Goal: Transaction & Acquisition: Book appointment/travel/reservation

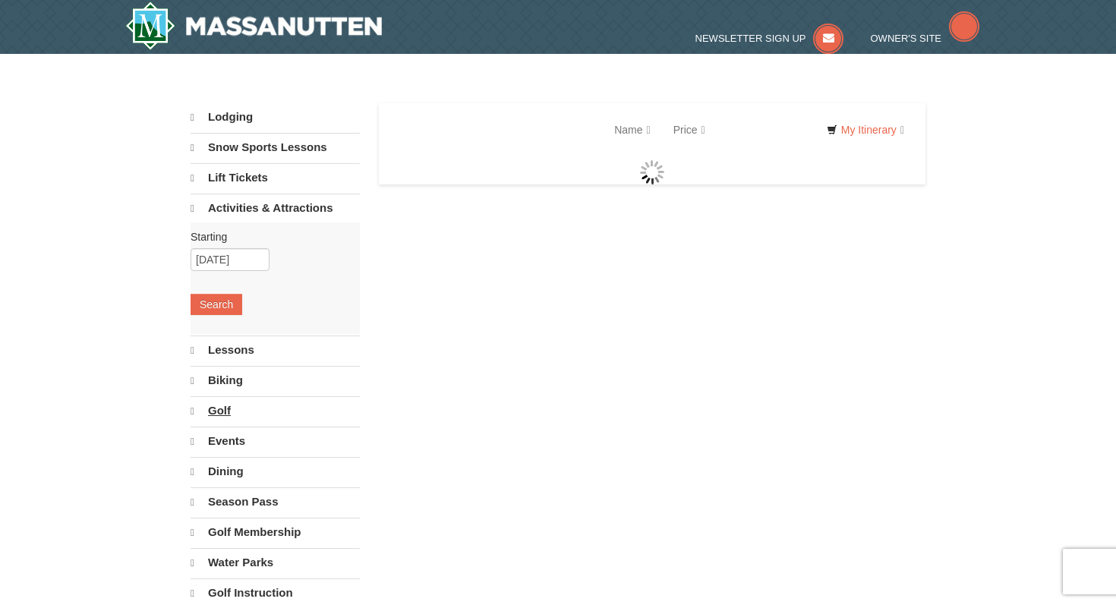
select select "10"
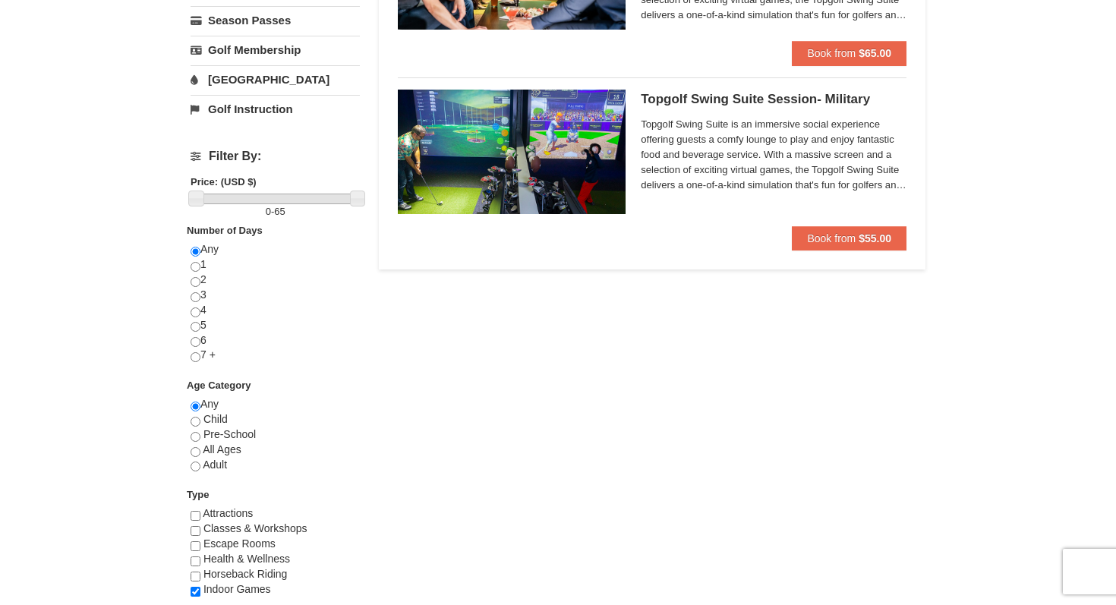
scroll to position [475, 0]
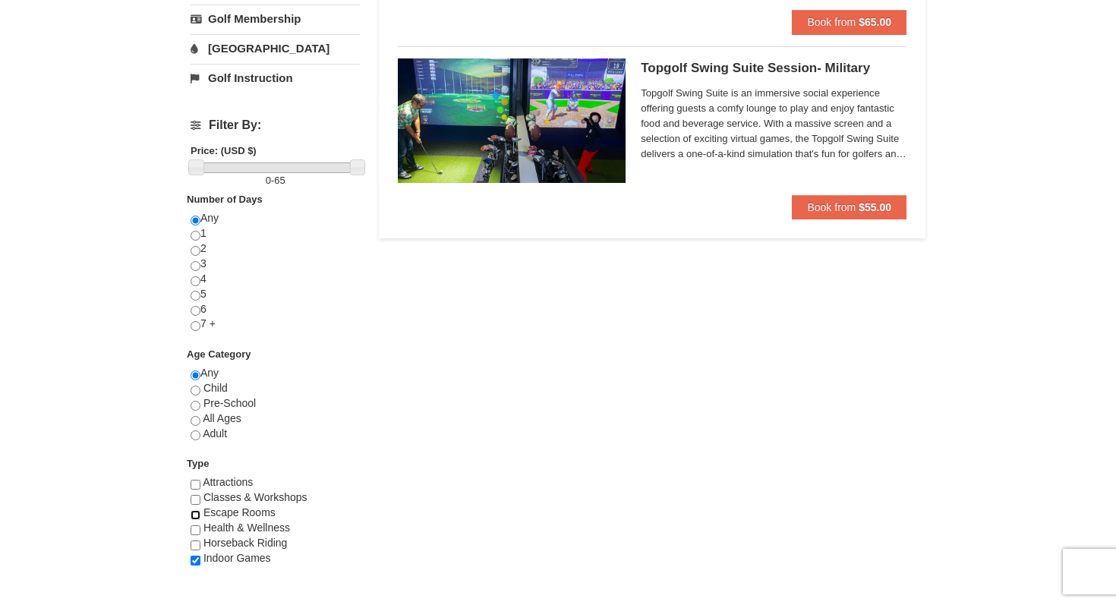
click at [197, 516] on input "checkbox" at bounding box center [196, 515] width 10 height 10
checkbox input "true"
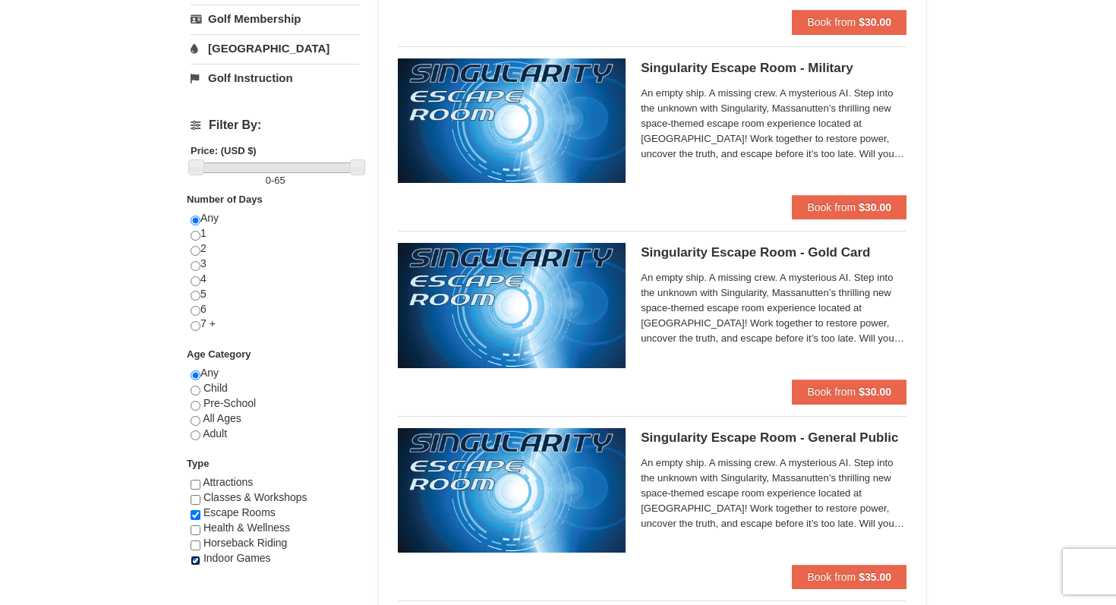
click at [196, 559] on input "checkbox" at bounding box center [196, 561] width 10 height 10
checkbox input "false"
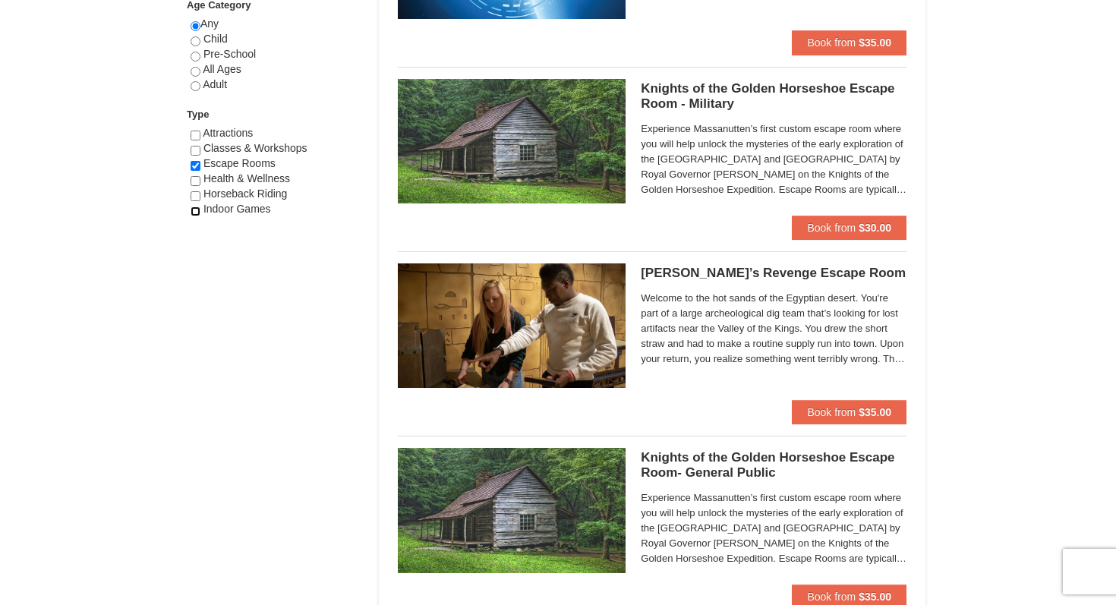
scroll to position [825, 0]
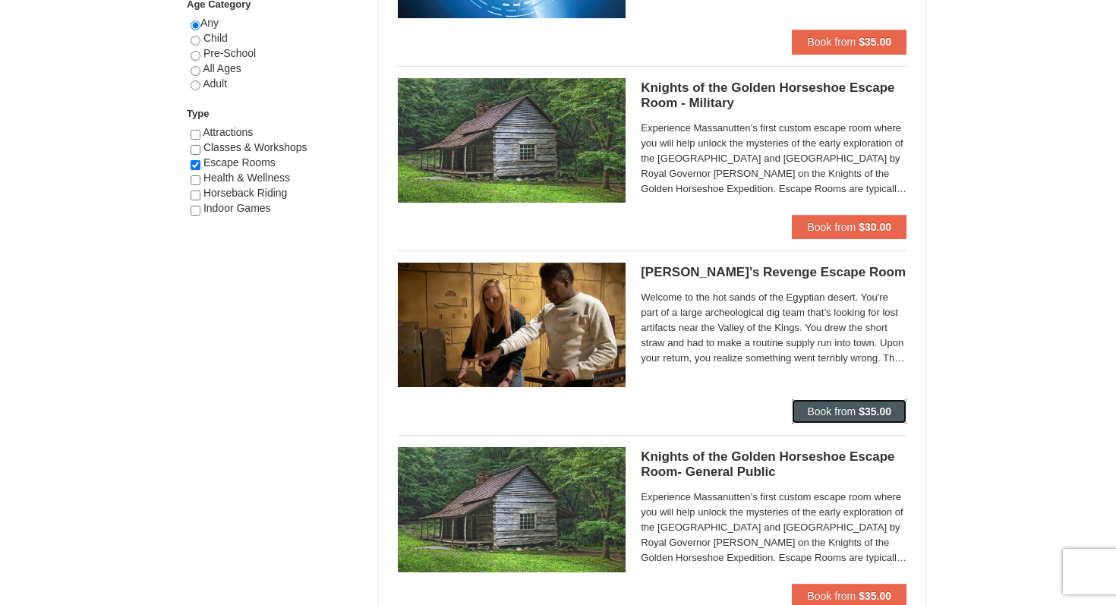
click at [825, 407] on span "Book from" at bounding box center [831, 411] width 49 height 12
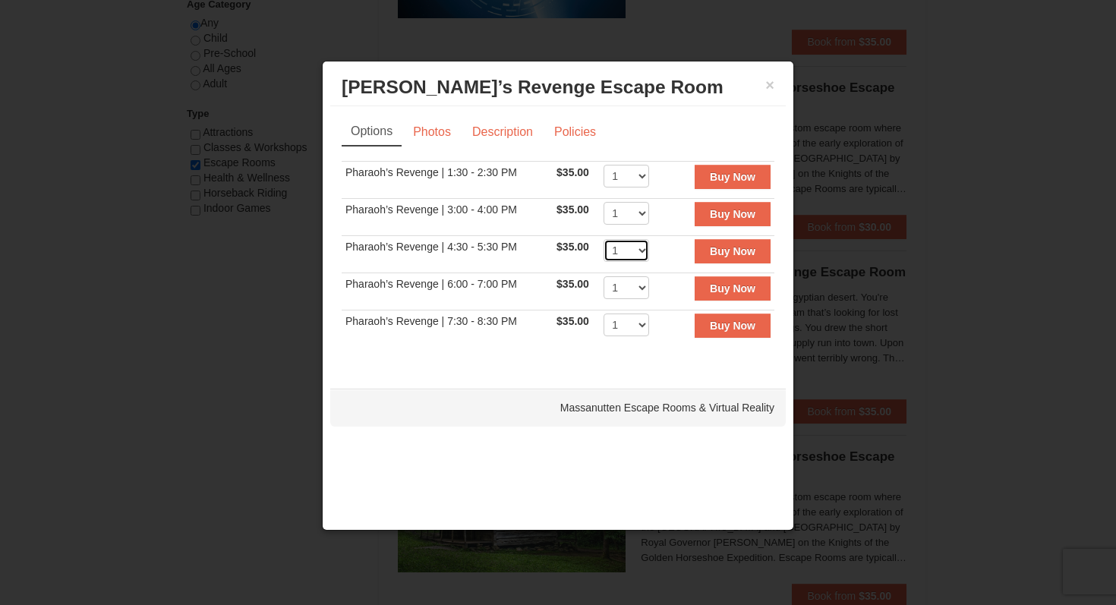
click at [639, 248] on select "1 2 3 4 5 6 7 8" at bounding box center [627, 250] width 46 height 23
select select "3"
click at [604, 239] on select "1 2 3 4 5 6 7 8" at bounding box center [627, 250] width 46 height 23
click at [720, 252] on strong "Buy Now" at bounding box center [733, 251] width 46 height 12
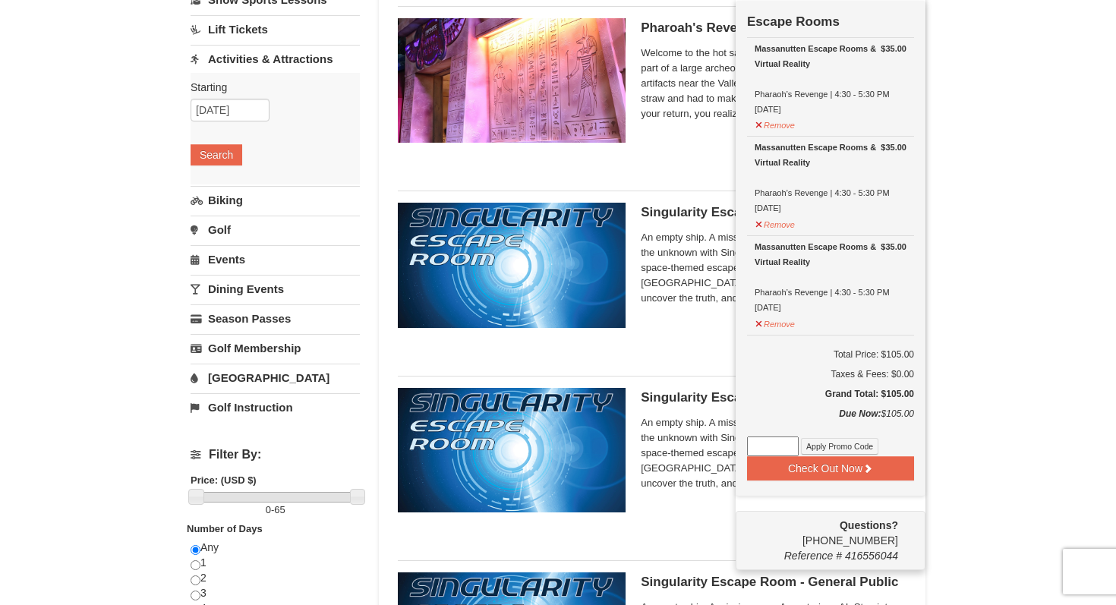
scroll to position [149, 0]
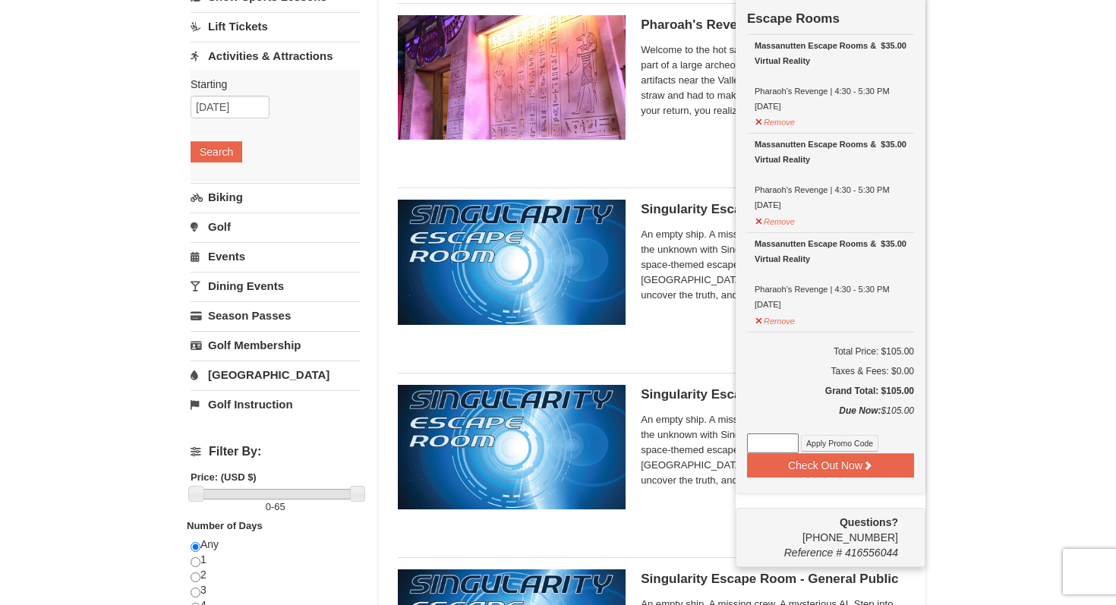
click at [755, 441] on input at bounding box center [773, 444] width 52 height 20
type input "ESCAPE25"
click at [836, 441] on button "Apply Promo Code" at bounding box center [839, 443] width 77 height 17
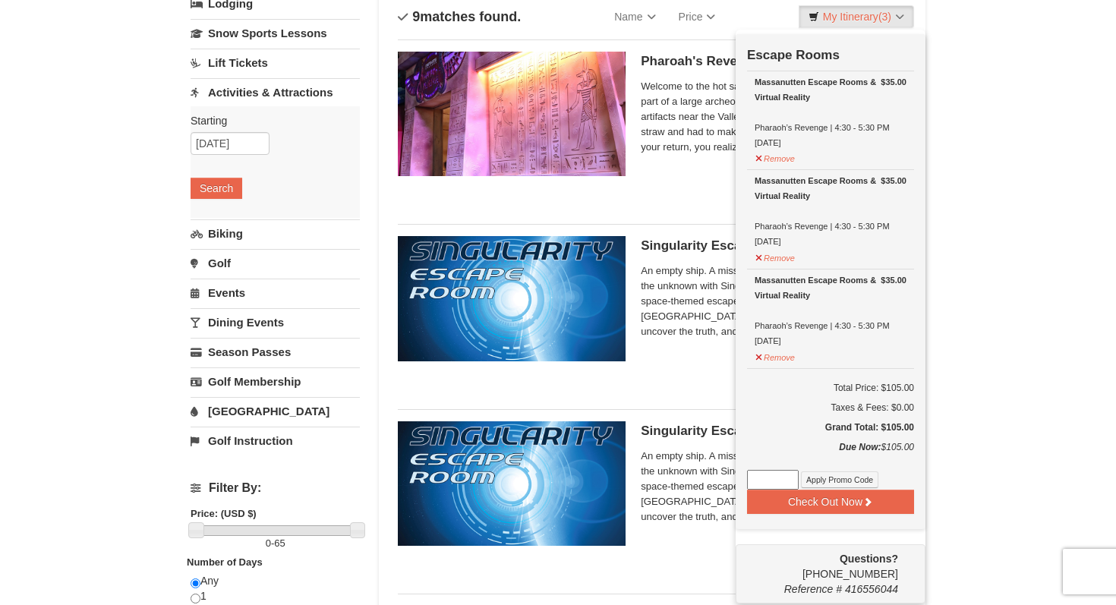
scroll to position [124, 0]
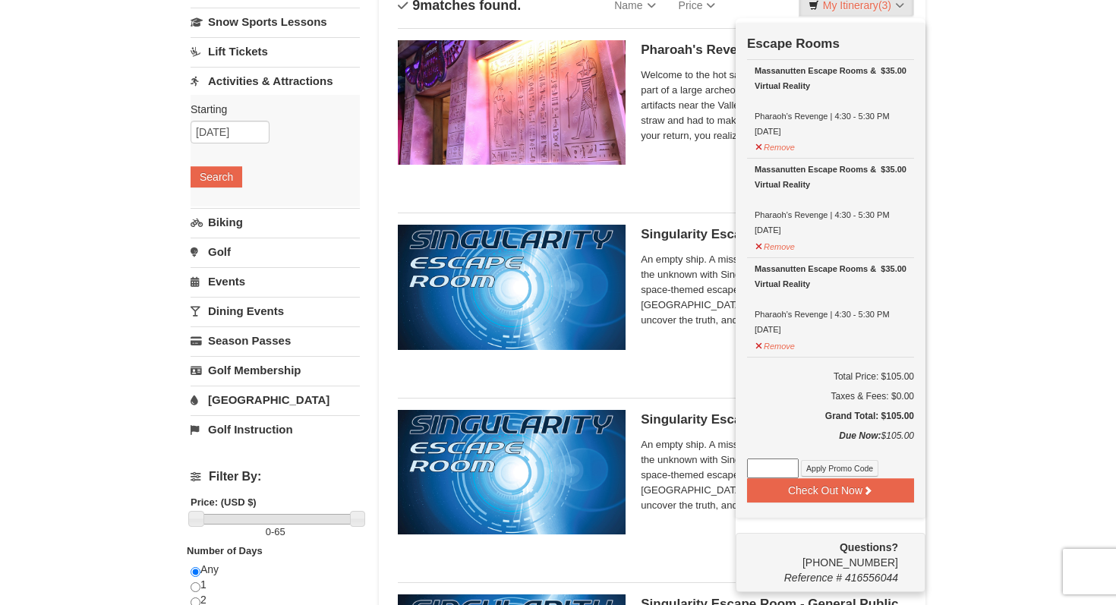
click at [765, 467] on input at bounding box center [773, 469] width 52 height 20
type input "ESCAPE25"
click at [845, 465] on button "Apply Promo Code" at bounding box center [839, 468] width 77 height 17
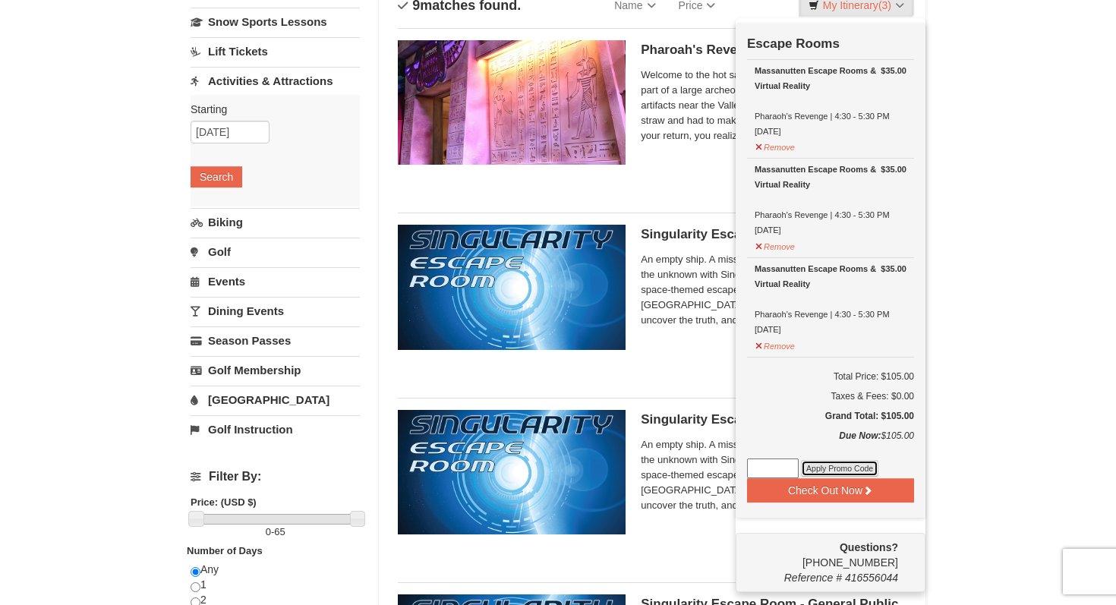
click at [820, 465] on button "Apply Promo Code" at bounding box center [839, 468] width 77 height 17
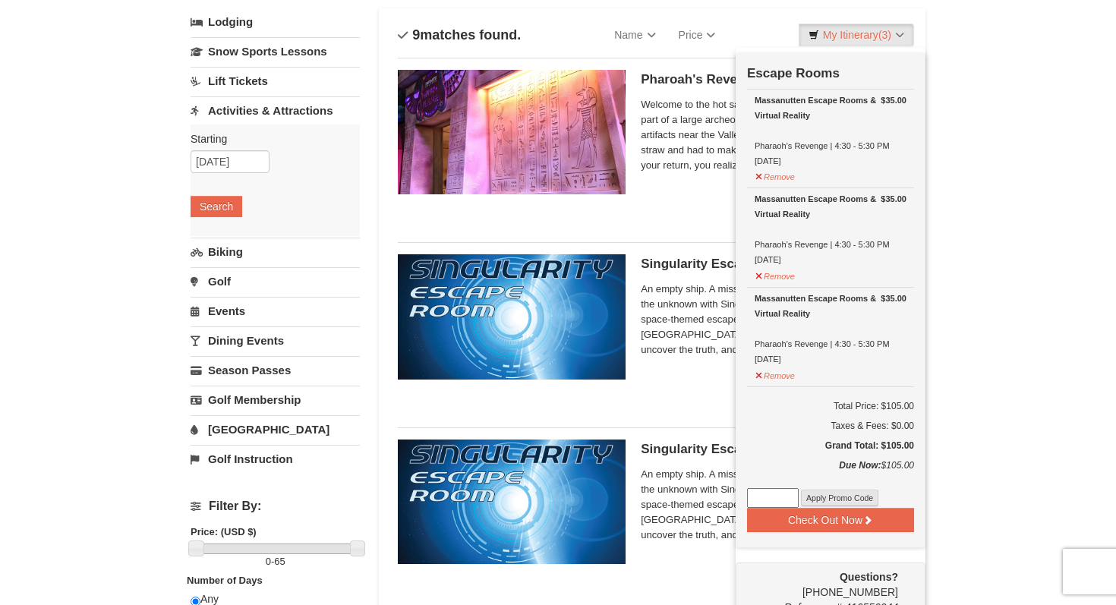
scroll to position [64, 0]
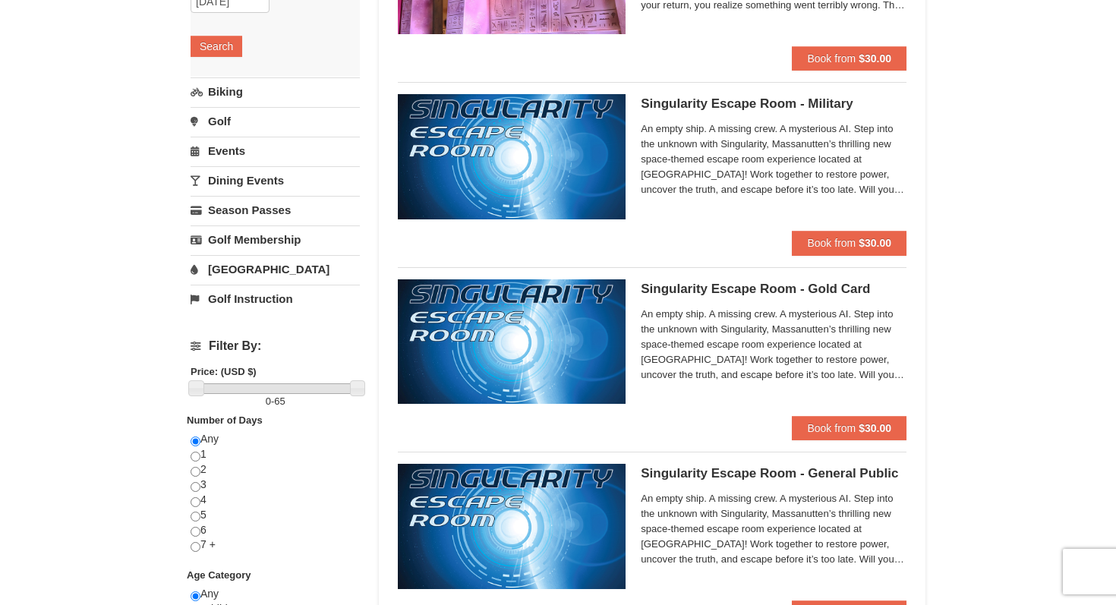
scroll to position [250, 0]
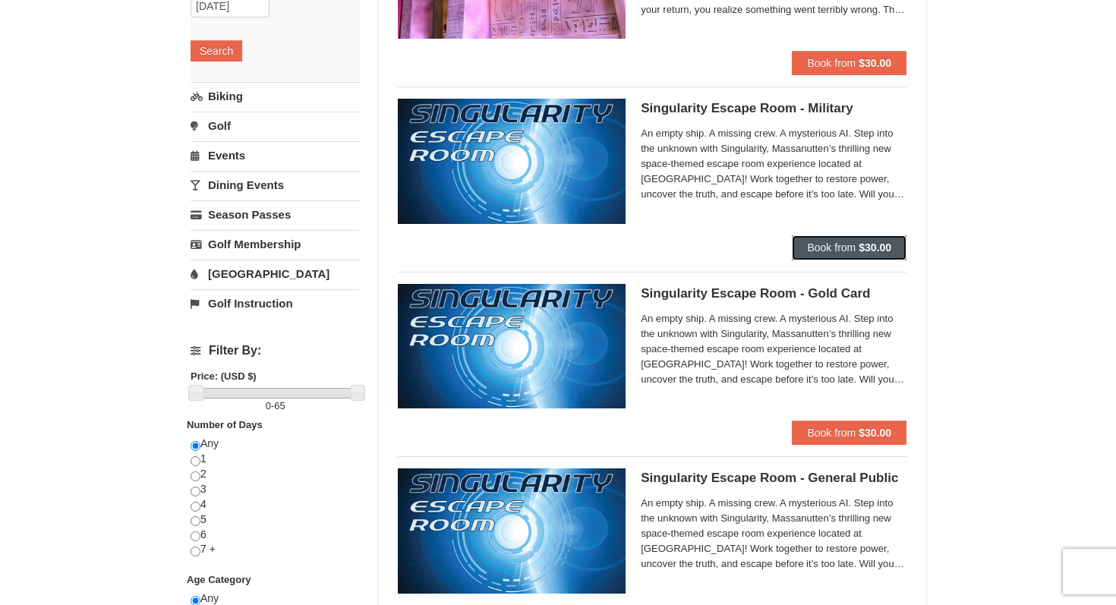
click at [849, 247] on span "Book from" at bounding box center [831, 247] width 49 height 12
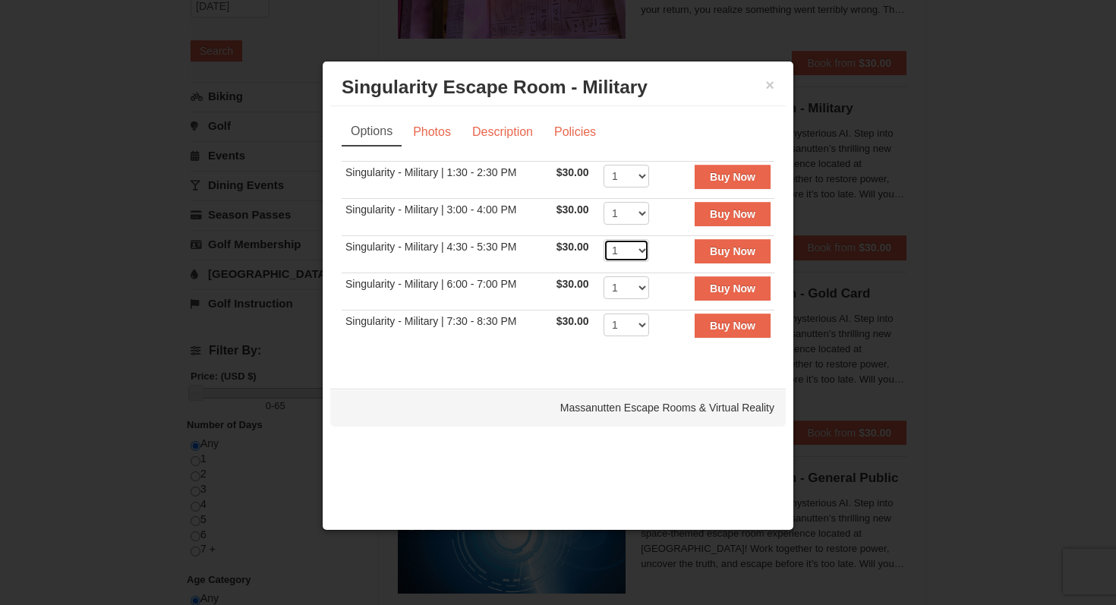
click at [645, 247] on select "1 2 3 4 5 6 7 8" at bounding box center [627, 250] width 46 height 23
select select "3"
click at [604, 239] on select "1 2 3 4 5 6 7 8" at bounding box center [627, 250] width 46 height 23
click at [724, 251] on strong "Buy Now" at bounding box center [733, 251] width 46 height 12
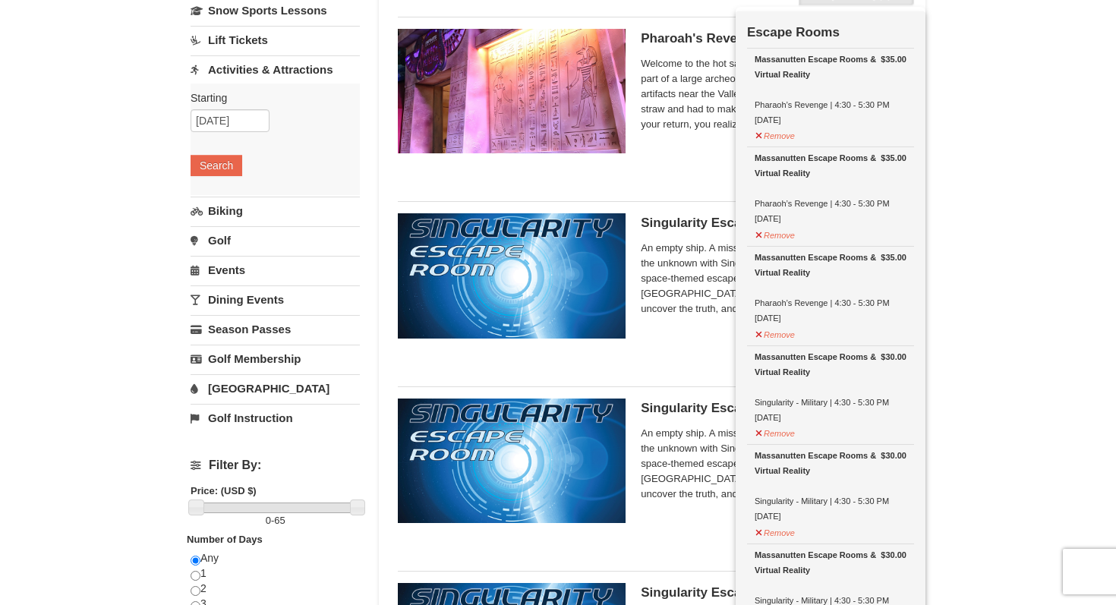
scroll to position [125, 0]
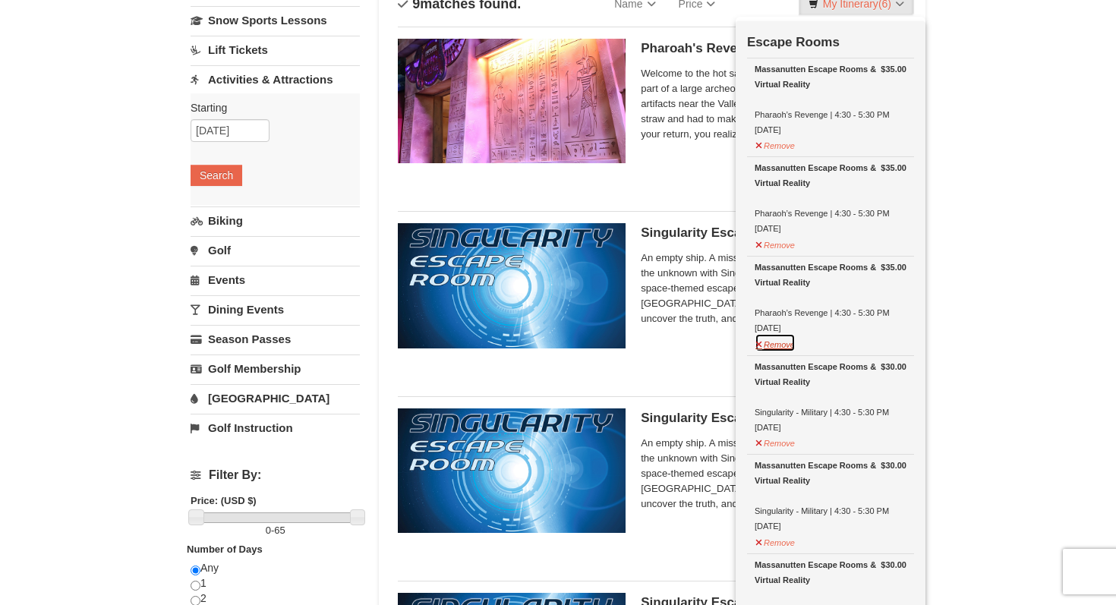
click at [774, 339] on button "Remove" at bounding box center [775, 342] width 41 height 19
click at [777, 245] on button "Remove" at bounding box center [775, 243] width 41 height 19
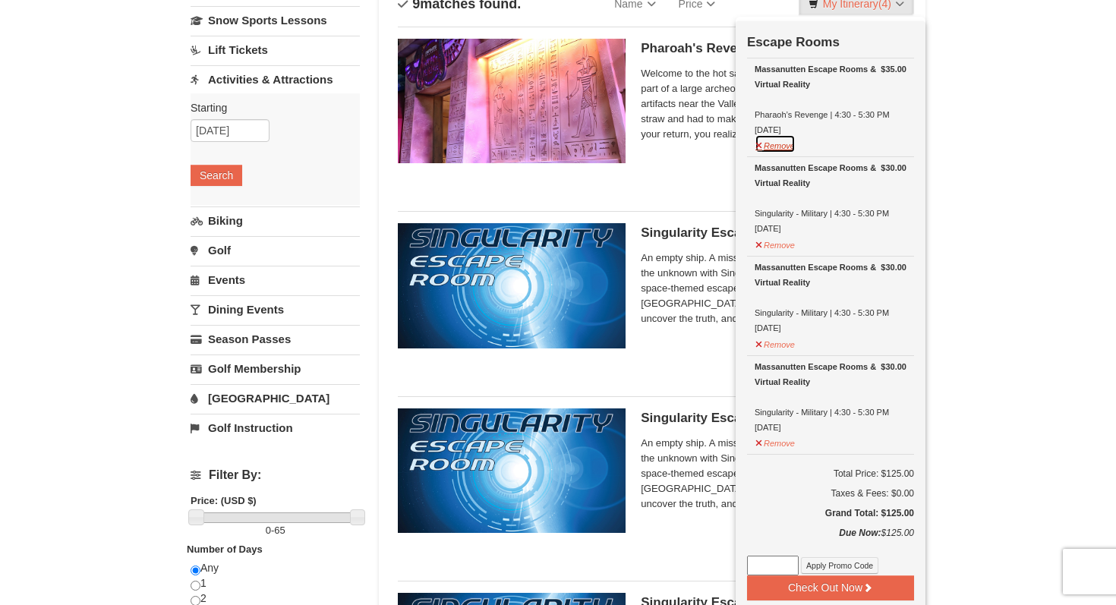
click at [777, 146] on button "Remove" at bounding box center [775, 143] width 41 height 19
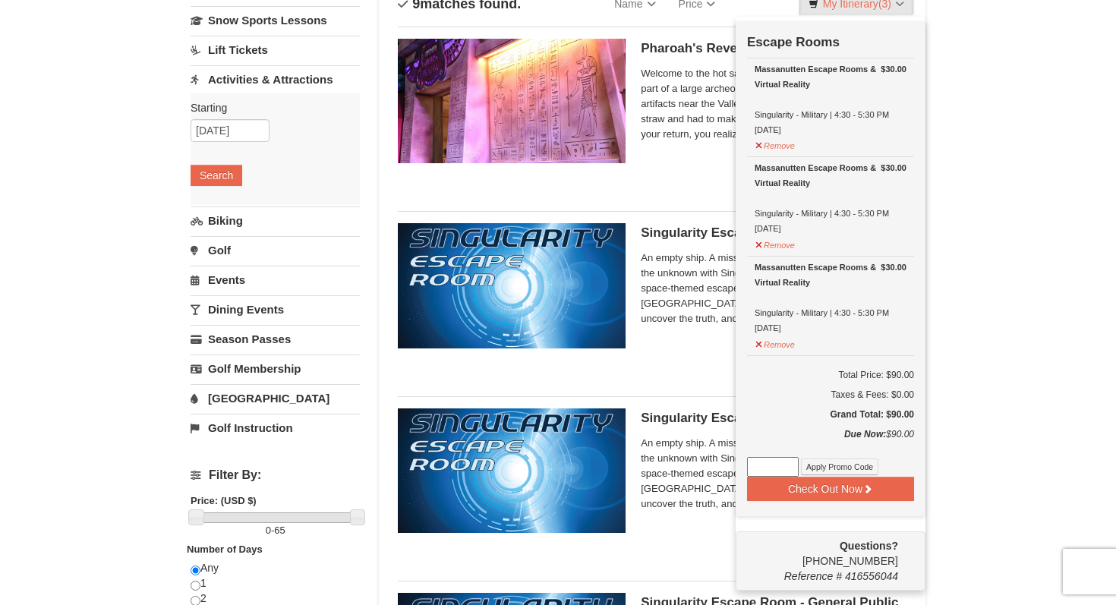
click at [766, 460] on input at bounding box center [773, 467] width 52 height 20
type input "ESCAPE25"
click at [829, 466] on button "Apply Promo Code" at bounding box center [839, 467] width 77 height 17
click at [209, 175] on button "Search" at bounding box center [217, 175] width 52 height 21
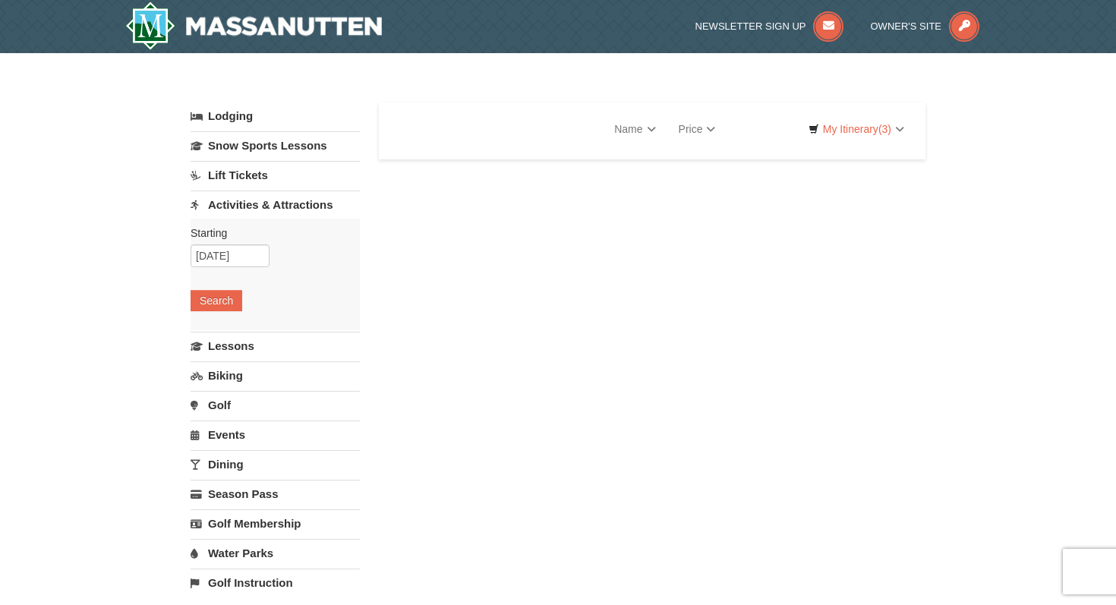
select select "10"
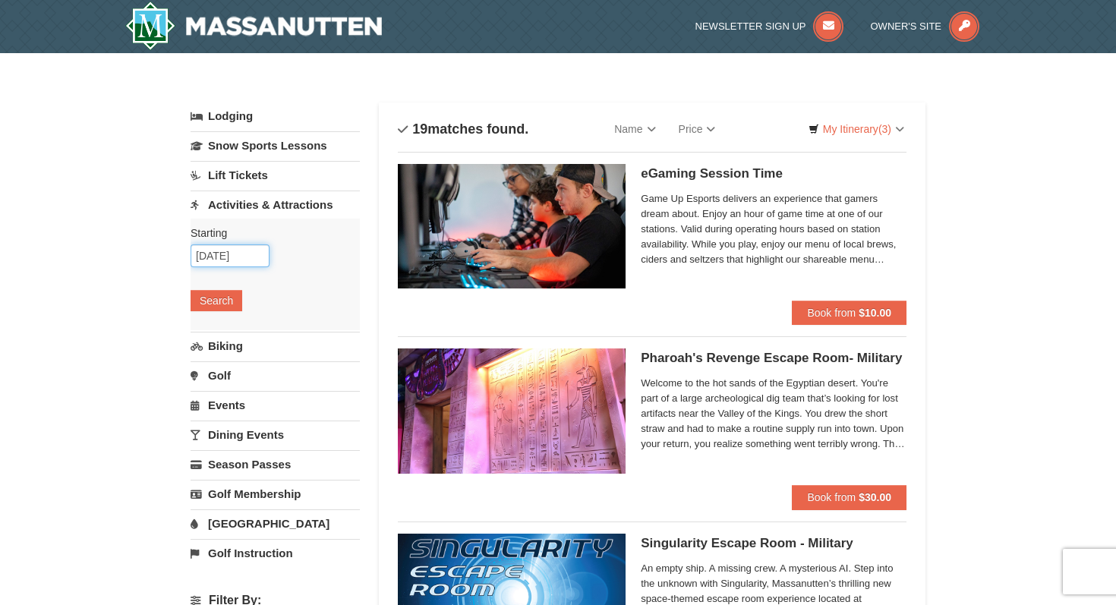
click at [246, 254] on input "[DATE]" at bounding box center [230, 255] width 79 height 23
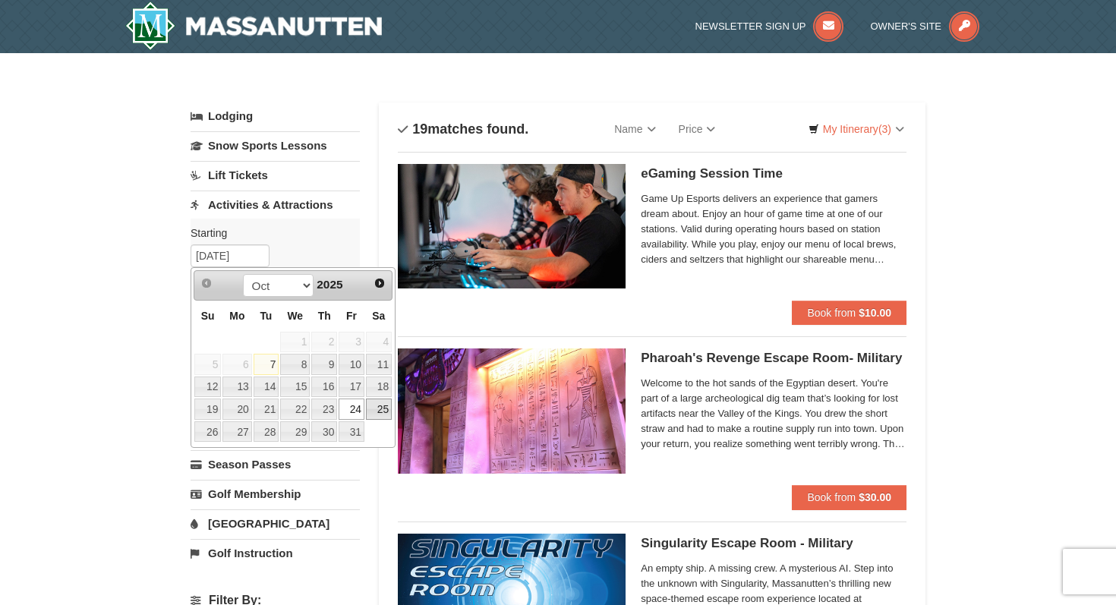
click at [378, 413] on link "25" at bounding box center [379, 409] width 26 height 21
type input "10/25/2025"
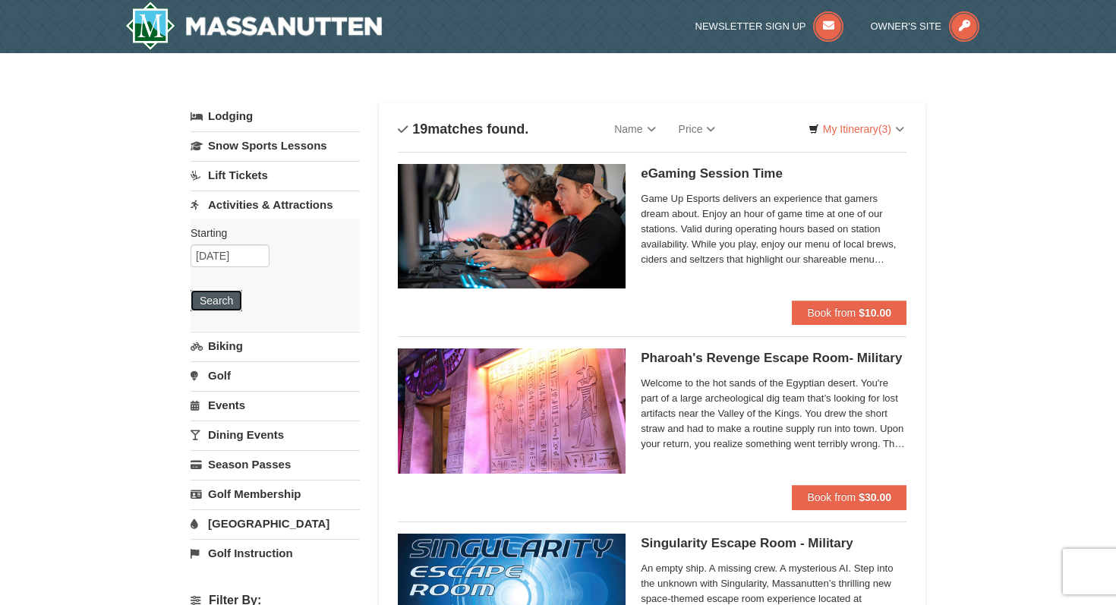
click at [210, 303] on button "Search" at bounding box center [217, 300] width 52 height 21
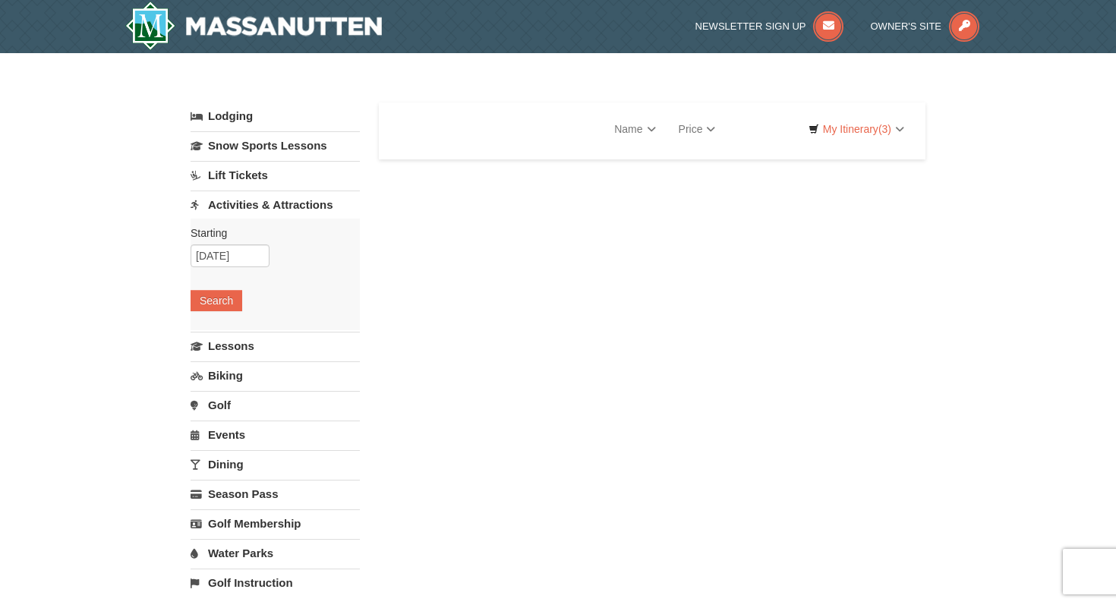
select select "10"
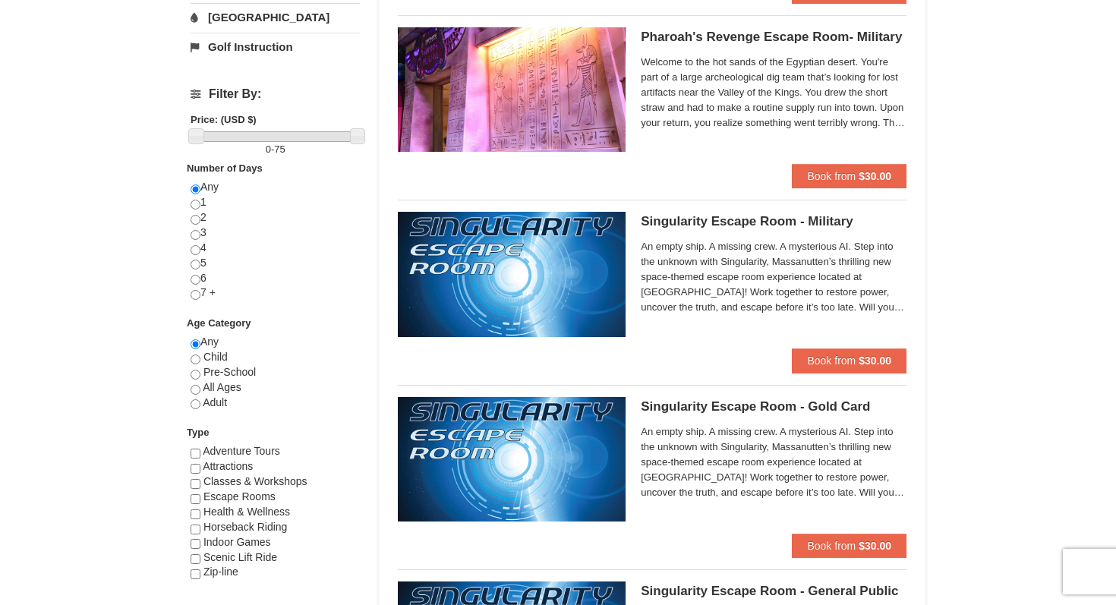
scroll to position [507, 0]
click at [195, 496] on input "checkbox" at bounding box center [196, 499] width 10 height 10
checkbox input "true"
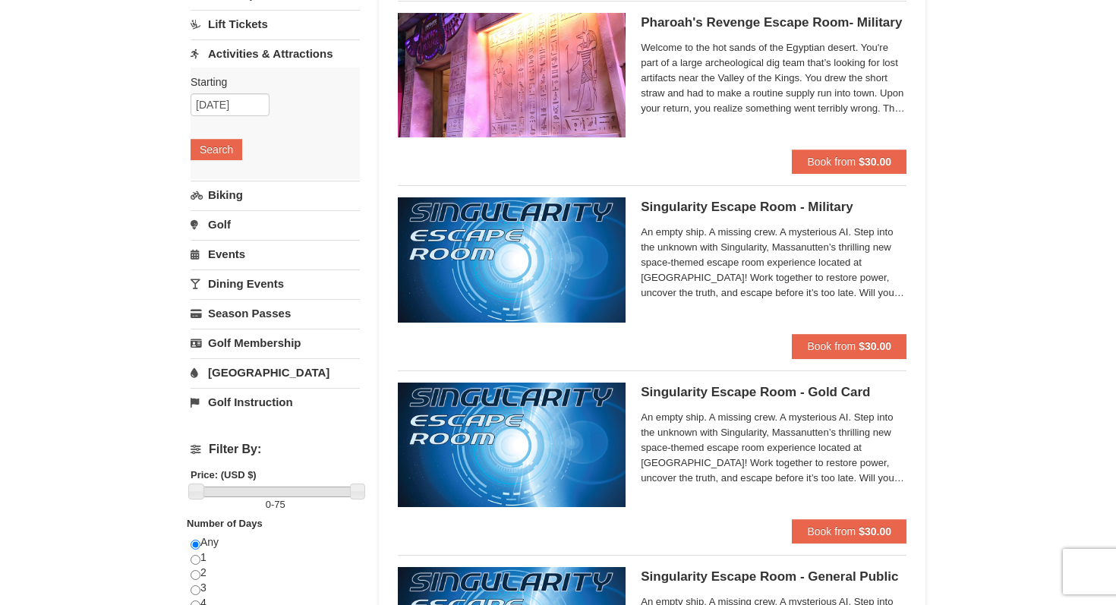
scroll to position [152, 0]
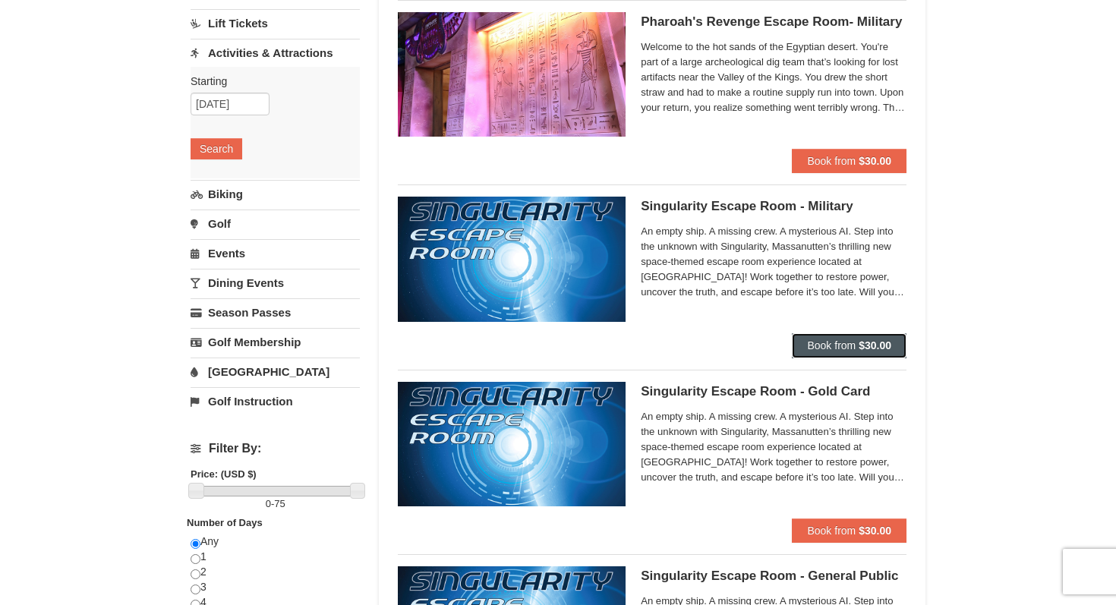
click at [849, 343] on span "Book from" at bounding box center [831, 345] width 49 height 12
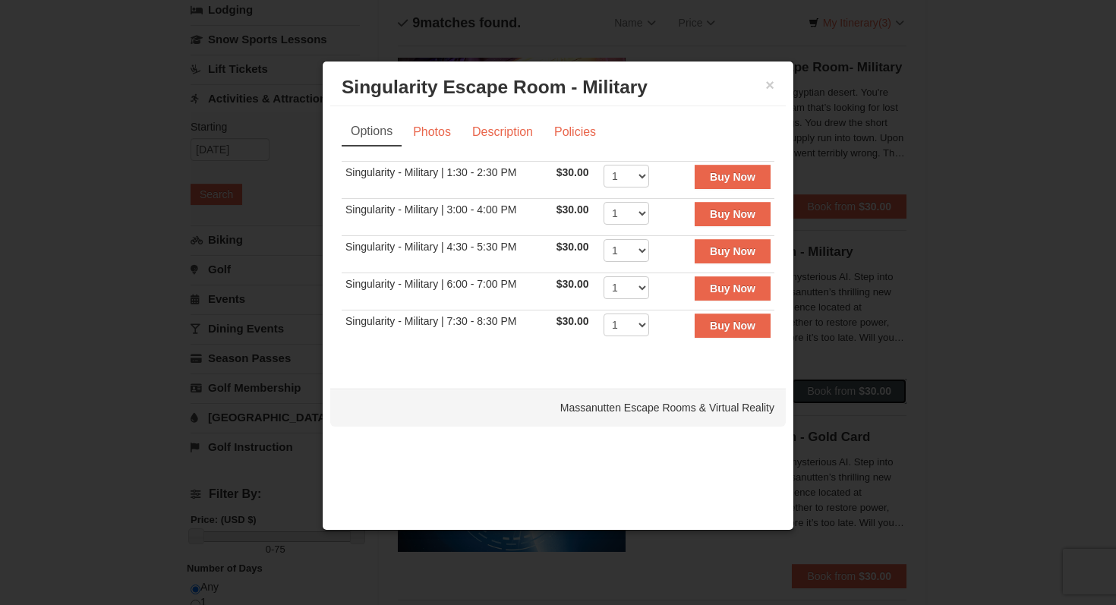
scroll to position [103, 0]
click at [771, 87] on button "×" at bounding box center [769, 84] width 9 height 15
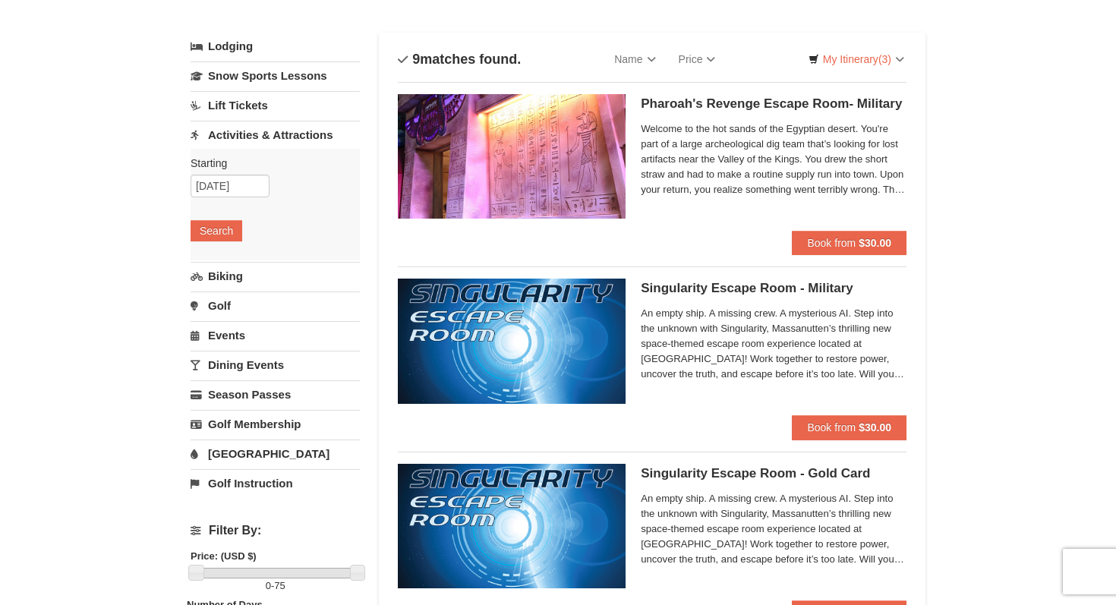
scroll to position [0, 0]
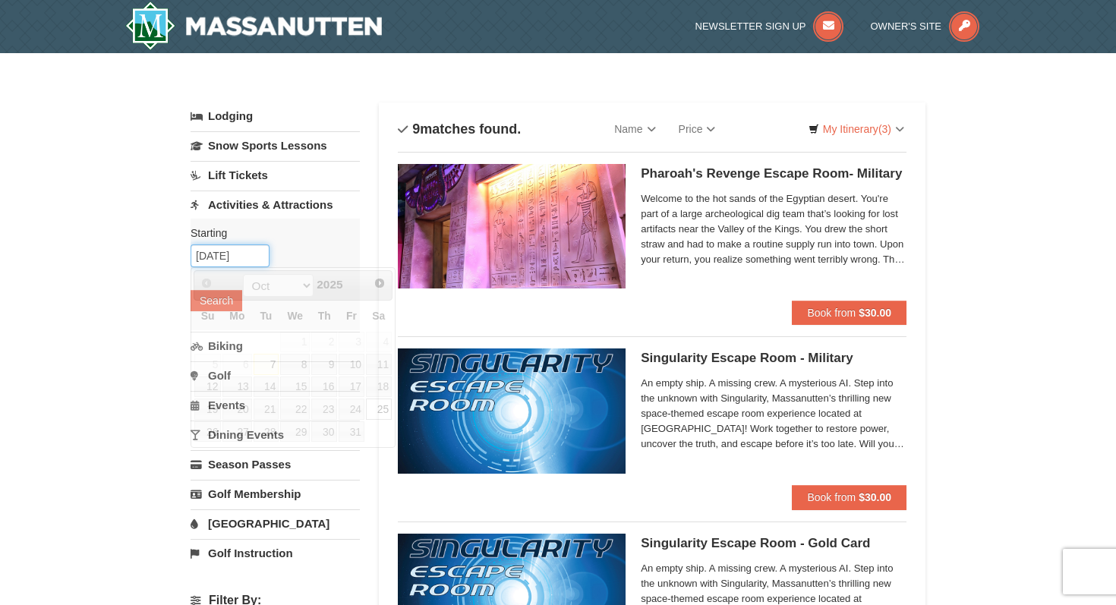
click at [247, 257] on input "10/25/2025" at bounding box center [230, 255] width 79 height 23
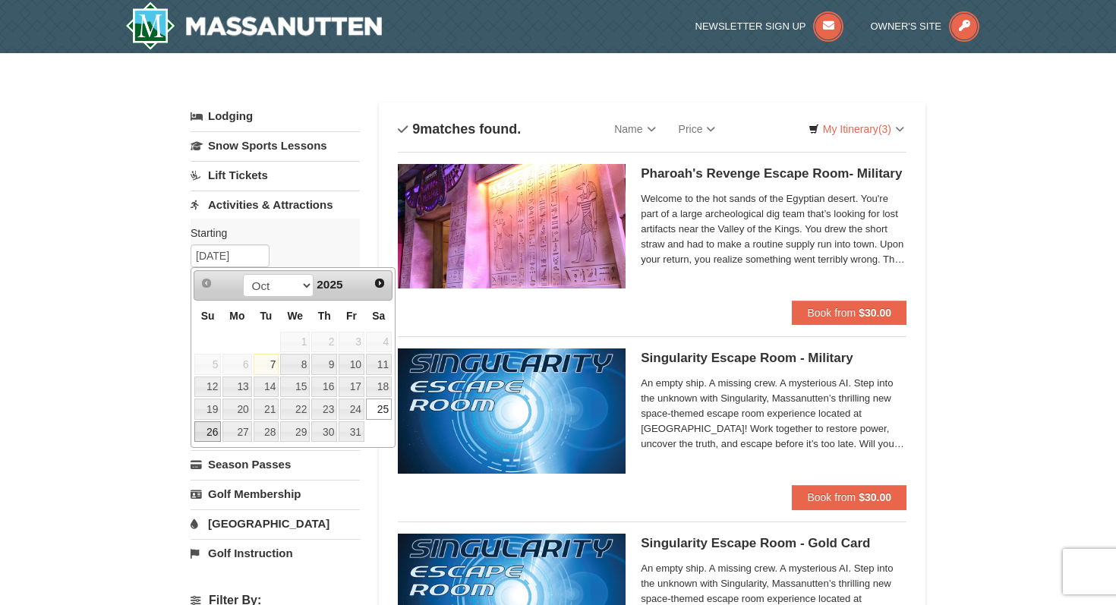
click at [216, 434] on link "26" at bounding box center [207, 431] width 27 height 21
type input "[DATE]"
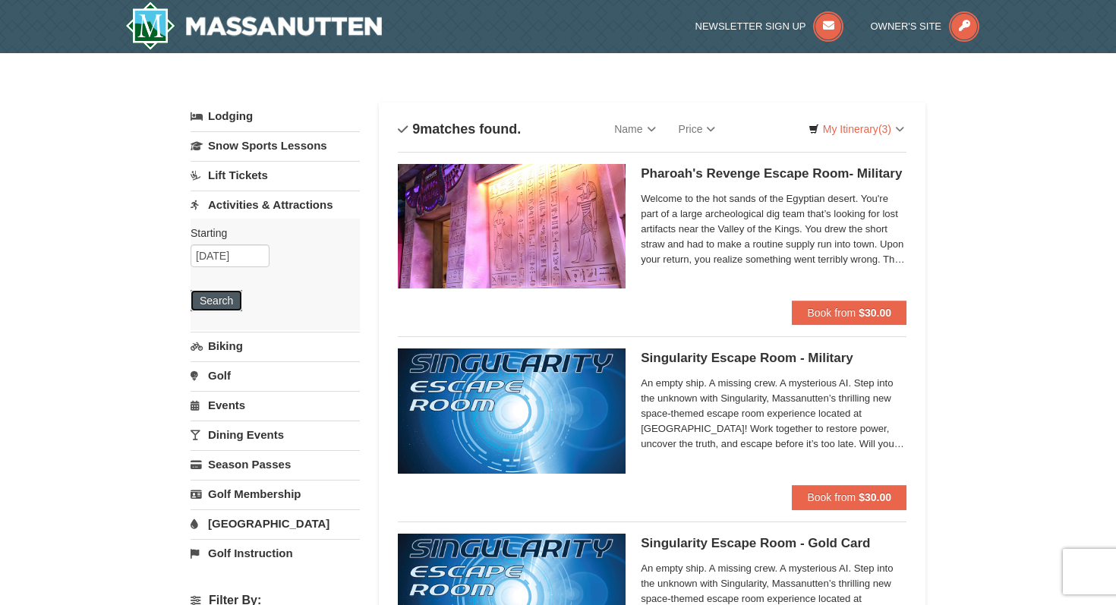
click at [220, 310] on button "Search" at bounding box center [217, 300] width 52 height 21
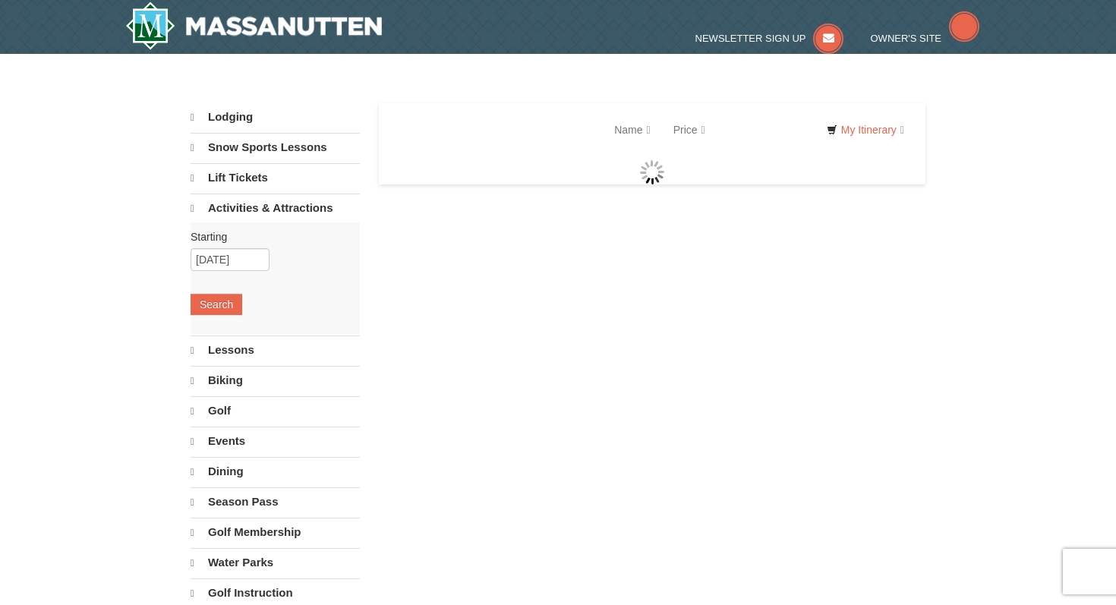
select select "10"
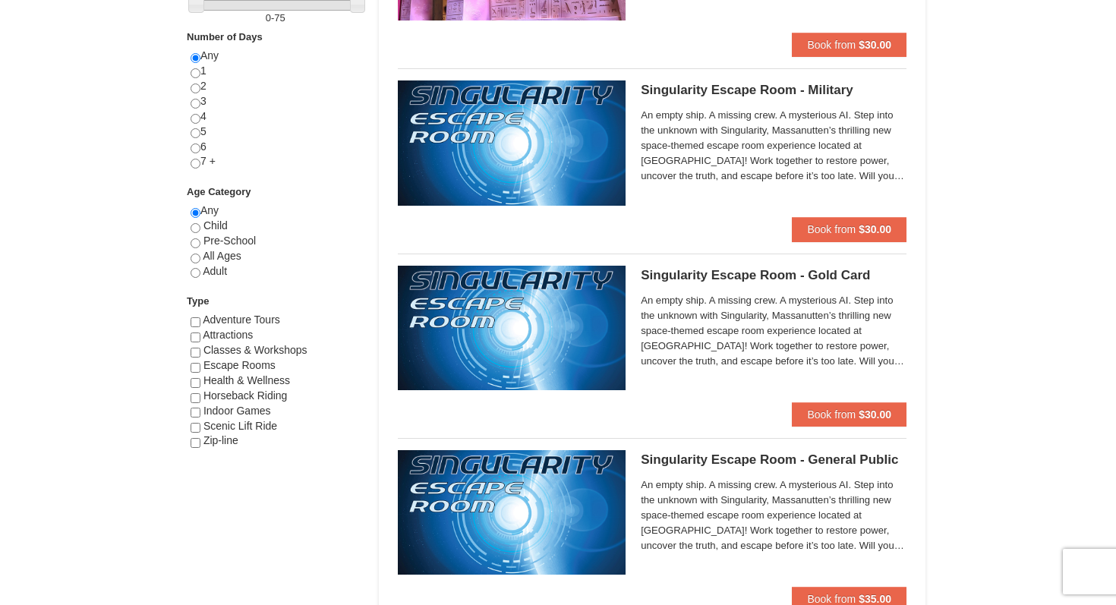
scroll to position [645, 0]
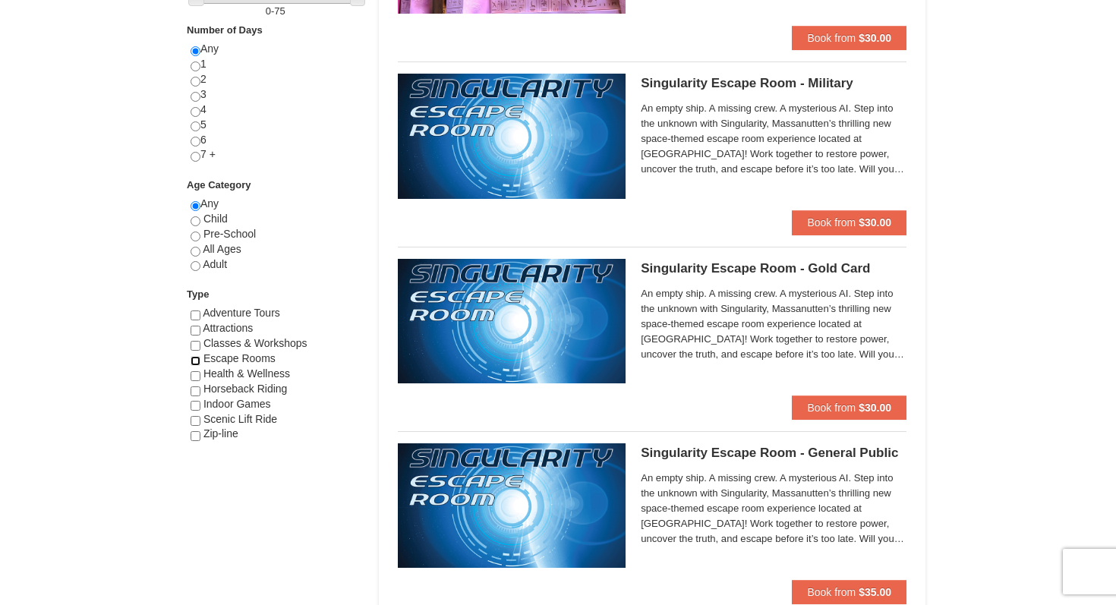
click at [195, 362] on input "checkbox" at bounding box center [196, 361] width 10 height 10
checkbox input "true"
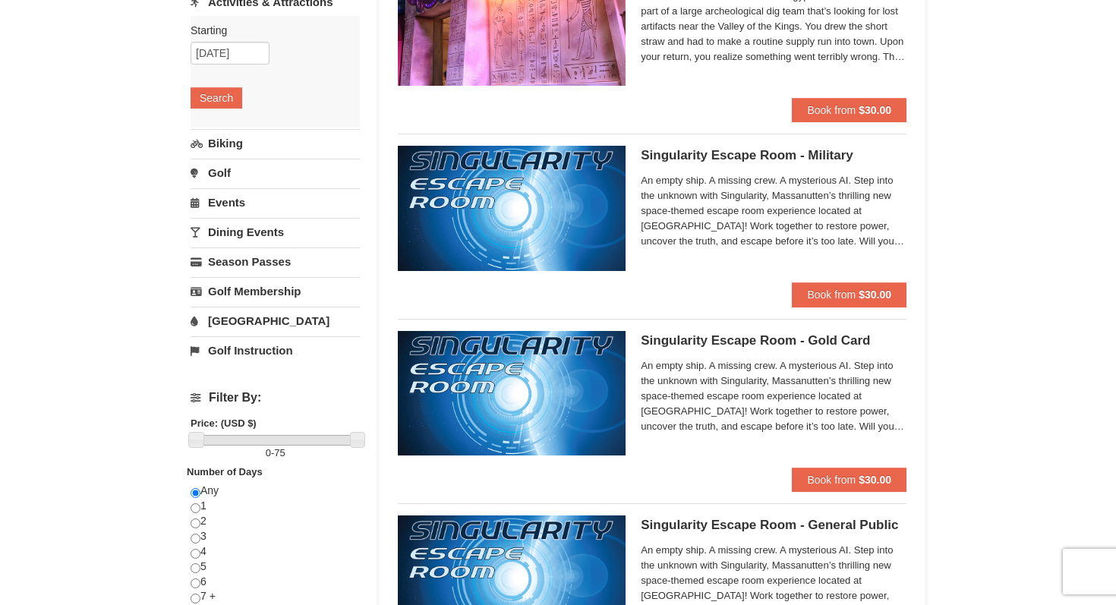
scroll to position [203, 0]
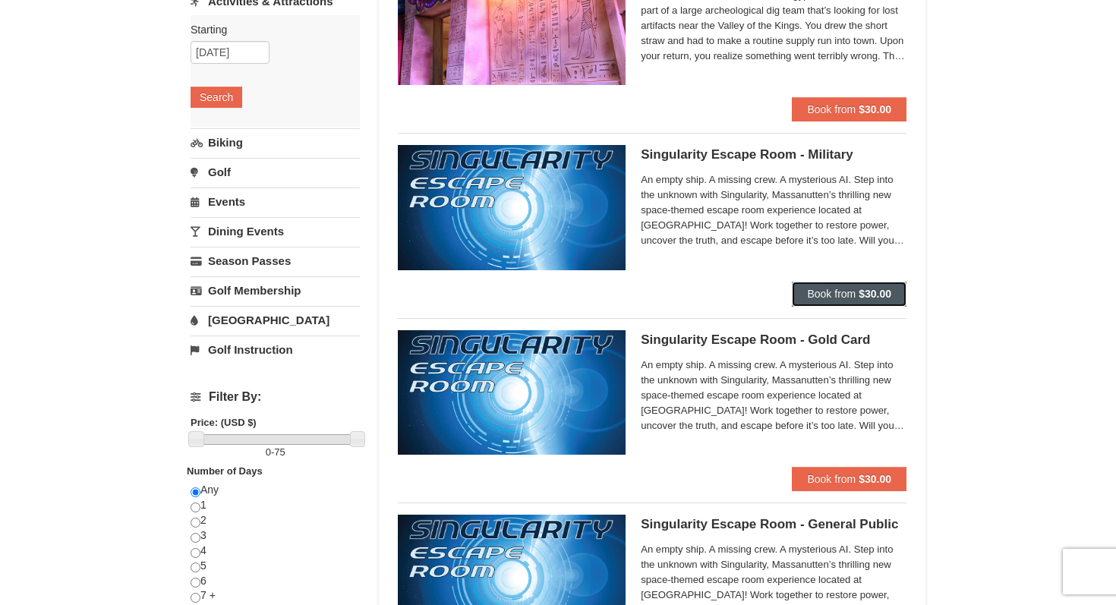
click at [834, 294] on span "Book from" at bounding box center [831, 294] width 49 height 12
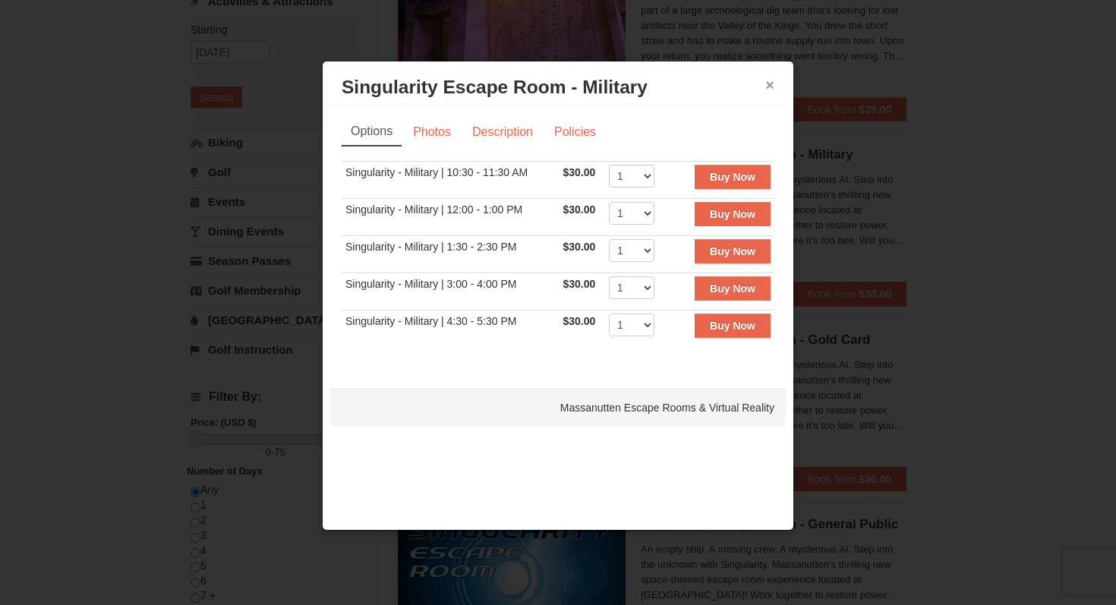
click at [771, 83] on button "×" at bounding box center [769, 84] width 9 height 15
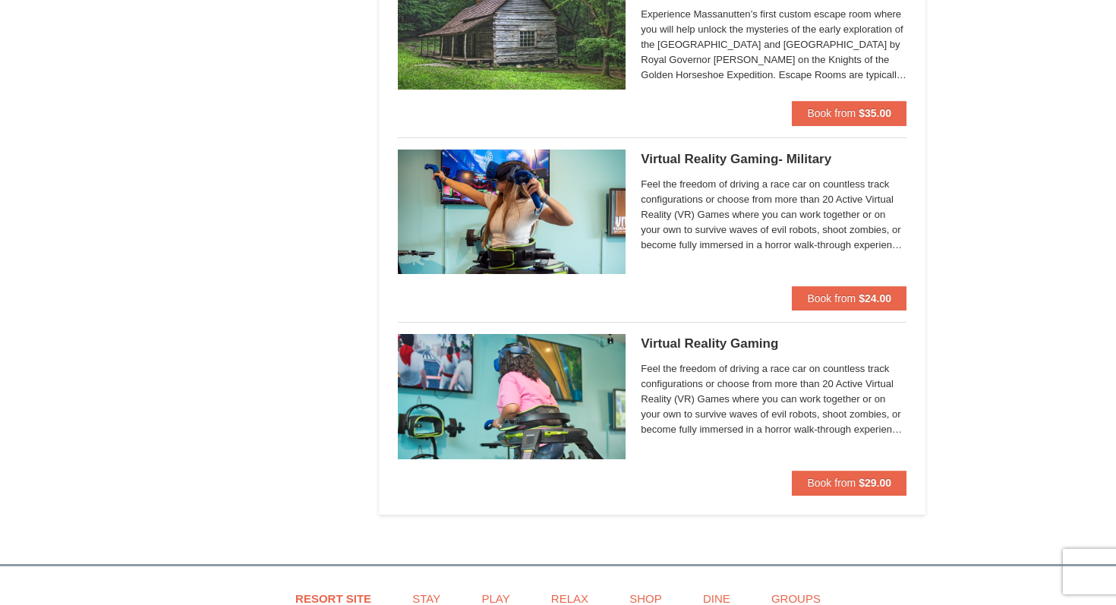
scroll to position [1309, 0]
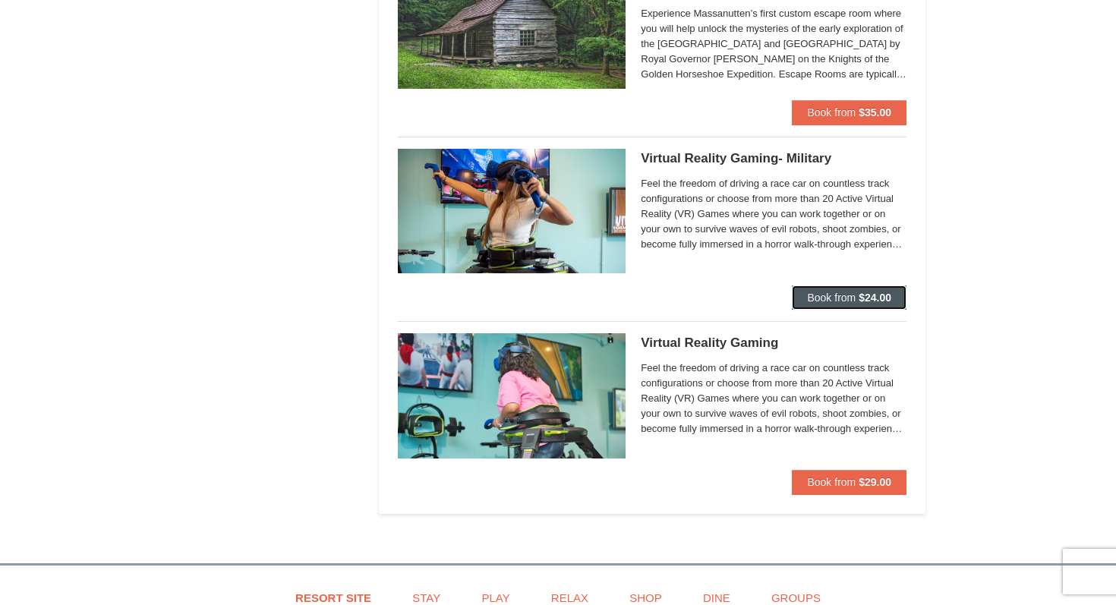
click at [841, 302] on span "Book from" at bounding box center [831, 298] width 49 height 12
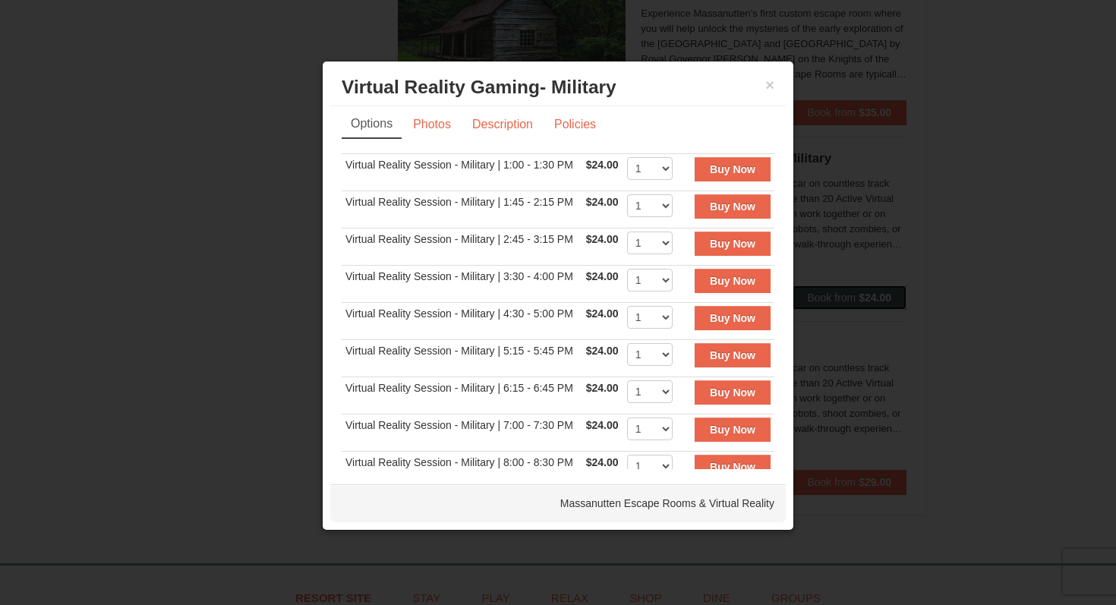
scroll to position [0, 0]
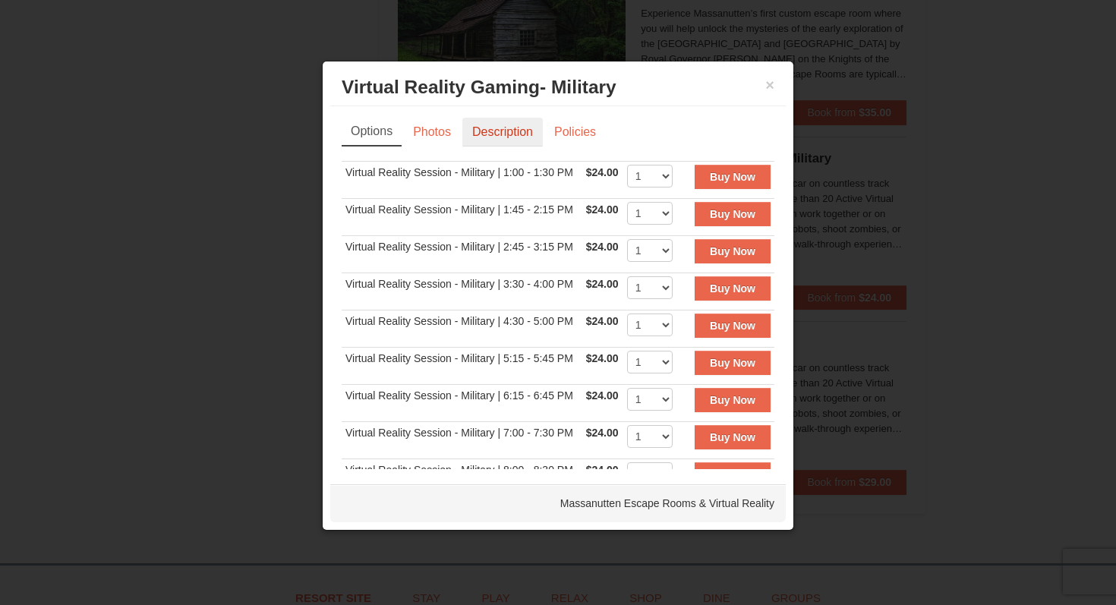
click at [507, 133] on link "Description" at bounding box center [502, 132] width 80 height 29
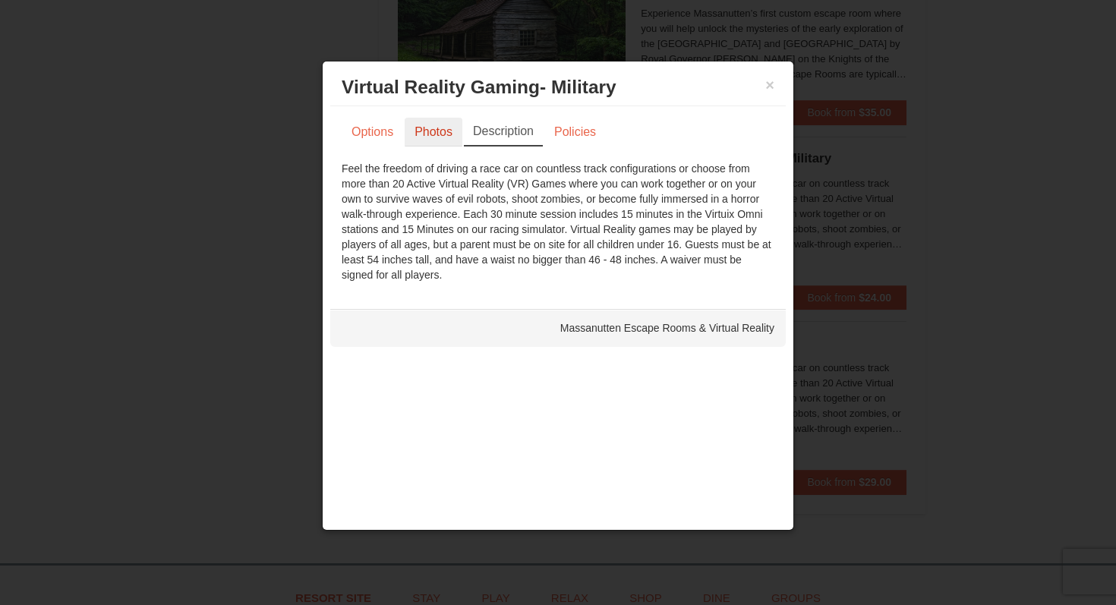
click at [417, 137] on link "Photos" at bounding box center [434, 132] width 58 height 29
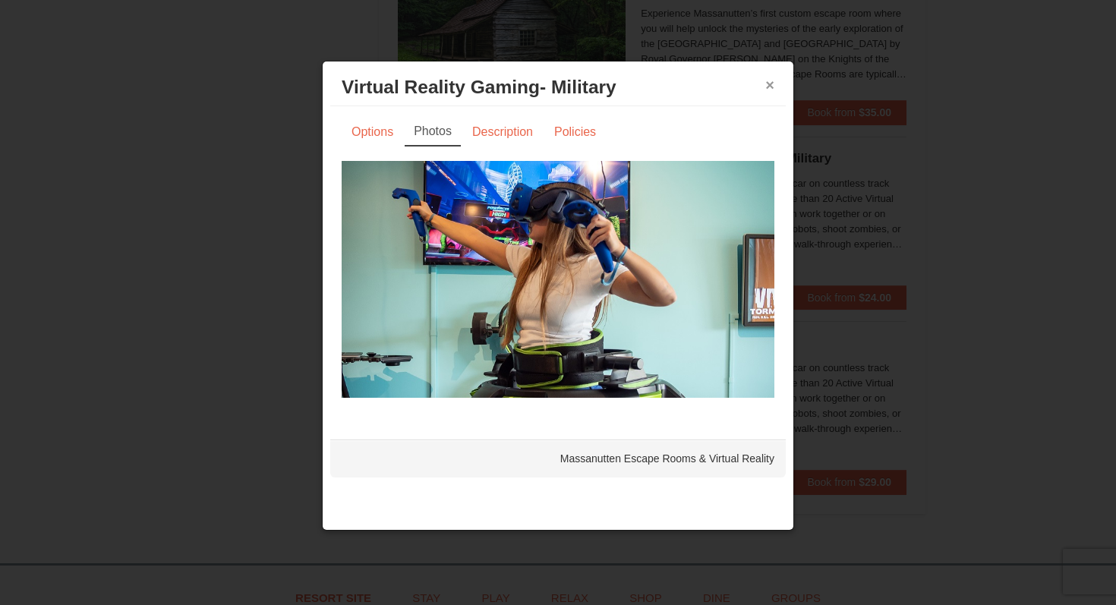
click at [771, 90] on button "×" at bounding box center [769, 84] width 9 height 15
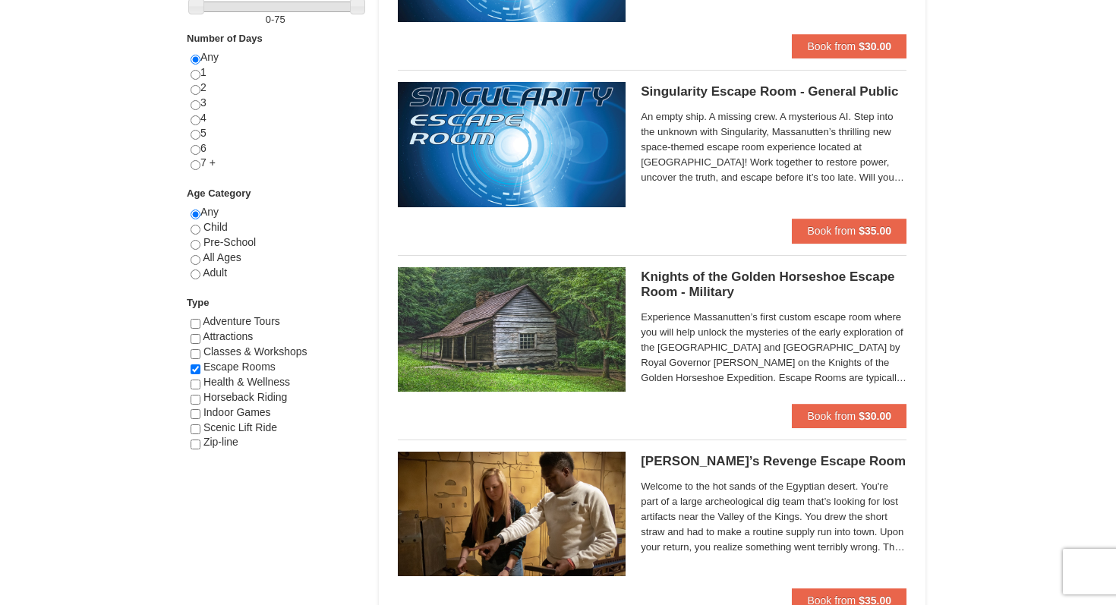
scroll to position [639, 0]
